Goal: Transaction & Acquisition: Purchase product/service

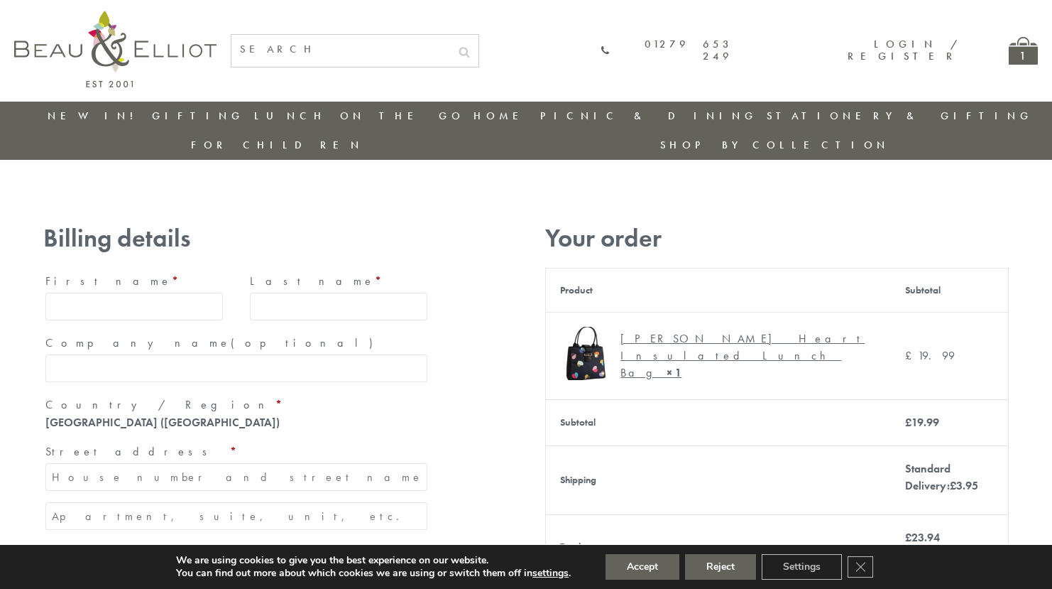
type input "maria33@yahoo.com"
type input "Maria"
type input "Williams"
type input "23, Scottsdale, Happytown"
type input "London"
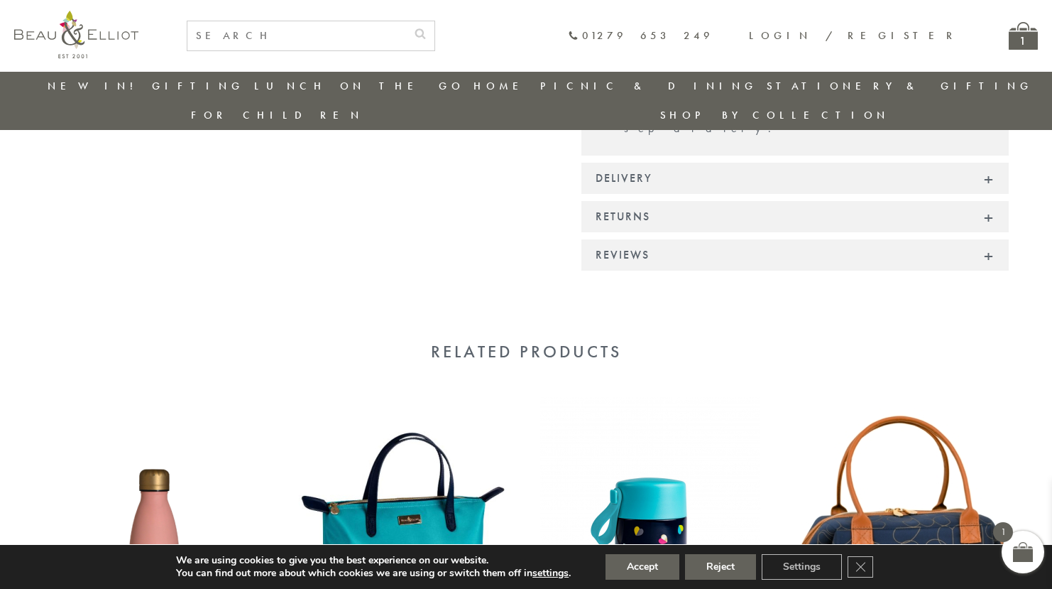
scroll to position [1177, 0]
